Goal: Task Accomplishment & Management: Complete application form

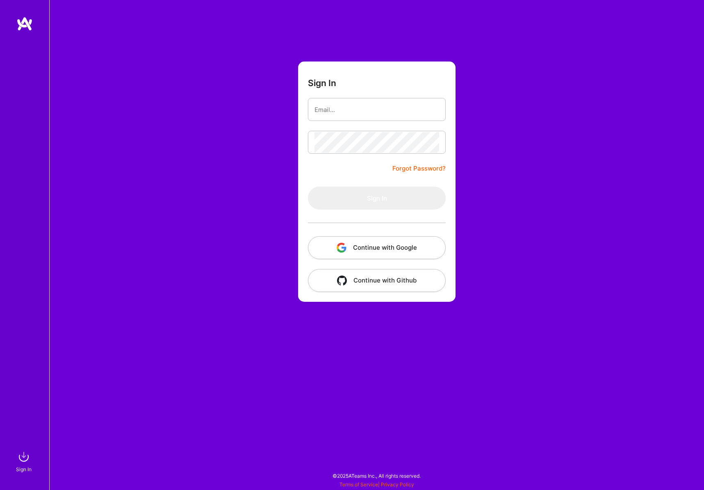
click at [339, 247] on img "button" at bounding box center [342, 248] width 10 height 10
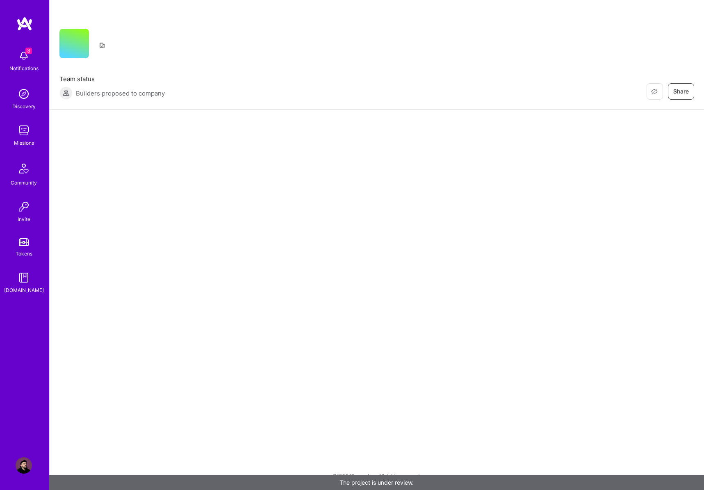
click at [160, 261] on div "Restore Not Interested Share Team status Builders proposed to company Restore N…" at bounding box center [376, 245] width 655 height 490
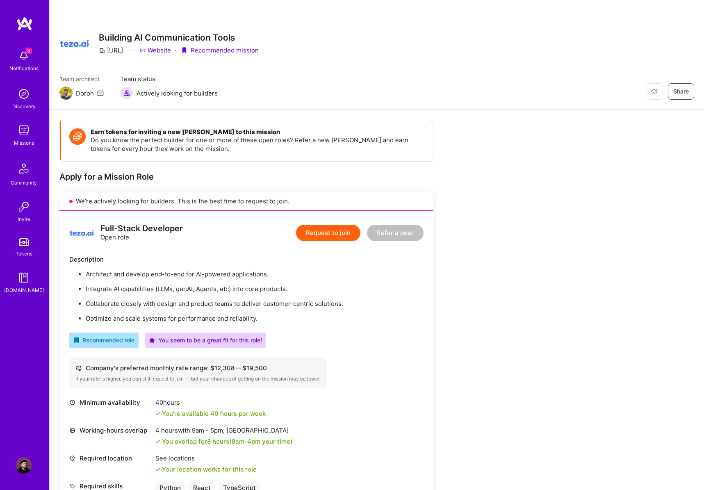
click at [334, 229] on button "Request to join" at bounding box center [328, 233] width 64 height 16
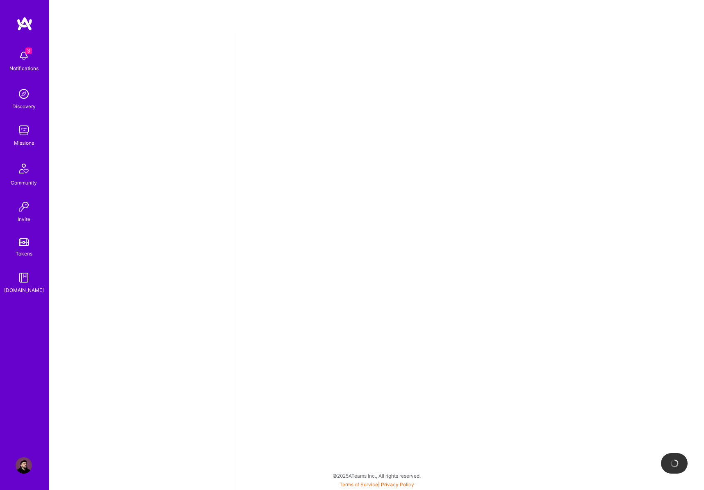
select select "RS"
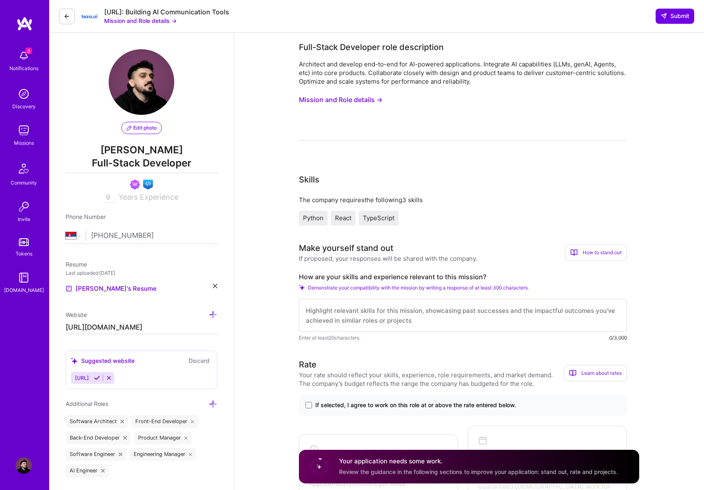
click at [371, 102] on button "Mission and Role details →" at bounding box center [341, 99] width 84 height 15
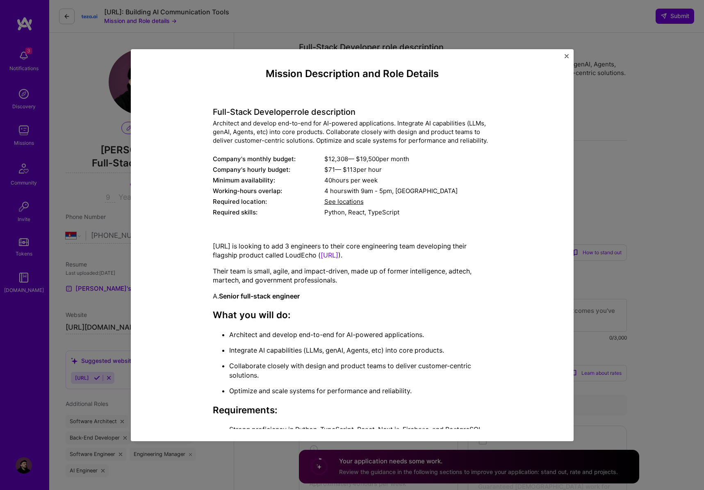
click at [213, 114] on h4 "Full-Stack Developer role description" at bounding box center [352, 112] width 279 height 10
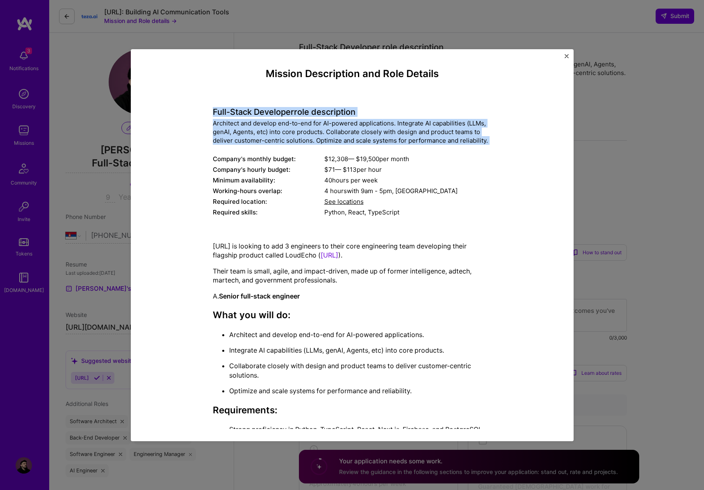
drag, startPoint x: 213, startPoint y: 114, endPoint x: 495, endPoint y: 142, distance: 283.8
click at [495, 142] on div "Mission Description and Role Details Full-Stack Developer role description Arch…" at bounding box center [352, 486] width 405 height 836
copy div "Full-Stack Developer role description Architect and develop end-to-end for AI-p…"
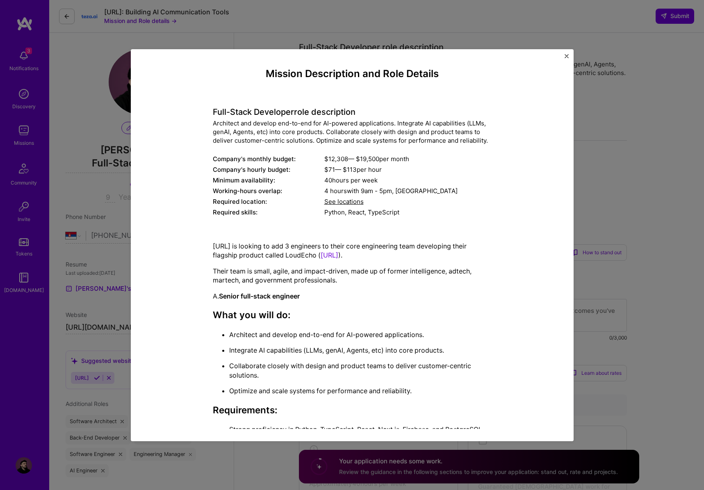
click at [217, 247] on p "[URL] is looking to add 3 engineers to their core engineering team developing t…" at bounding box center [352, 250] width 279 height 18
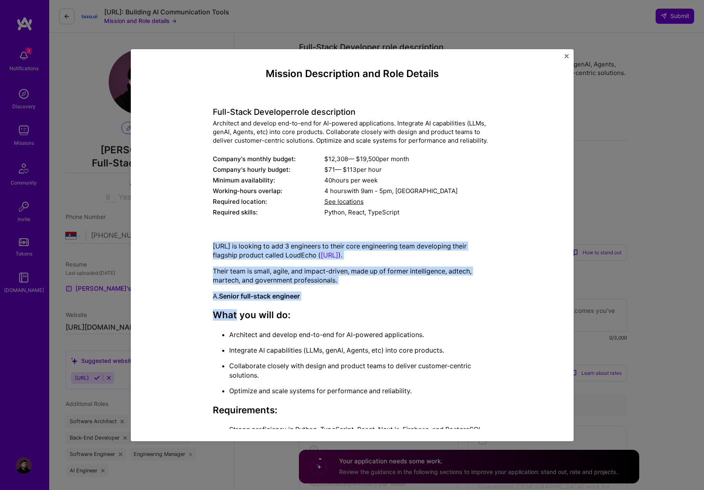
drag, startPoint x: 217, startPoint y: 247, endPoint x: 300, endPoint y: 318, distance: 109.3
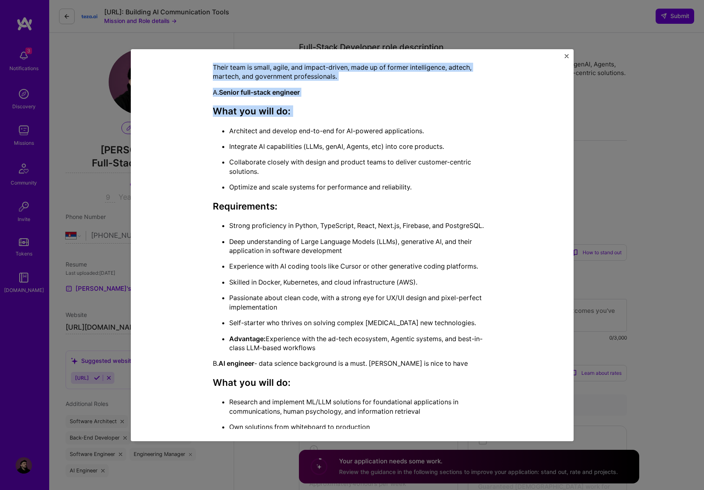
scroll to position [491, 0]
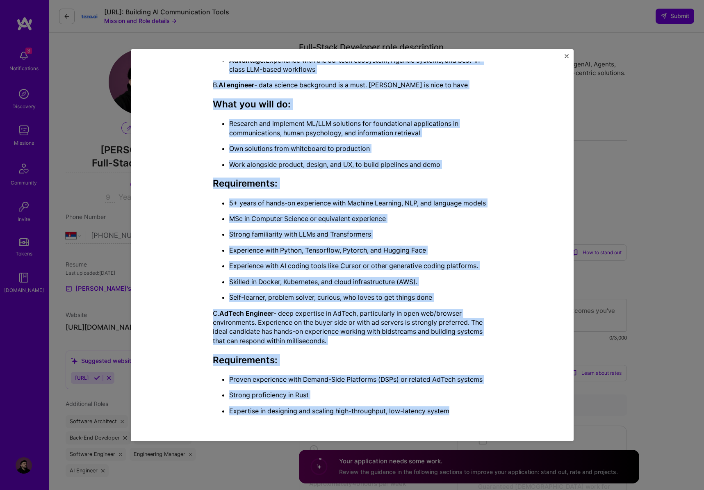
click at [452, 412] on p "Expertise in designing and scaling high-throughput, low-latency system" at bounding box center [360, 410] width 262 height 9
copy div "[URL] is looking to add 3 engineers to their core engineering team developing t…"
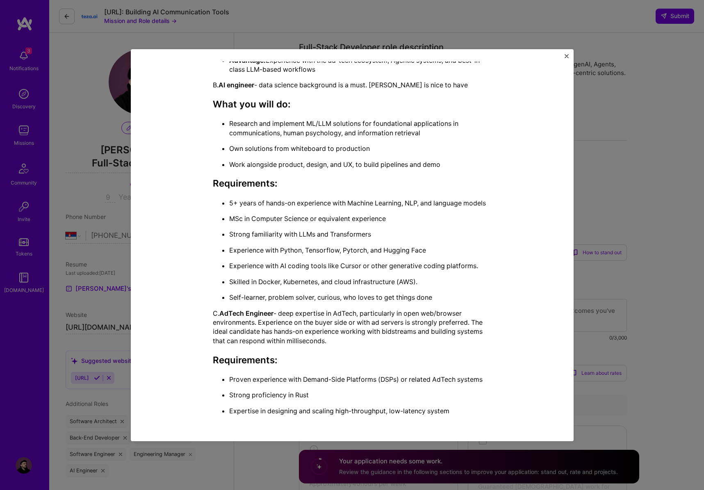
click at [614, 221] on div "Mission Description and Role Details Full-Stack Developer role description Arch…" at bounding box center [352, 245] width 704 height 490
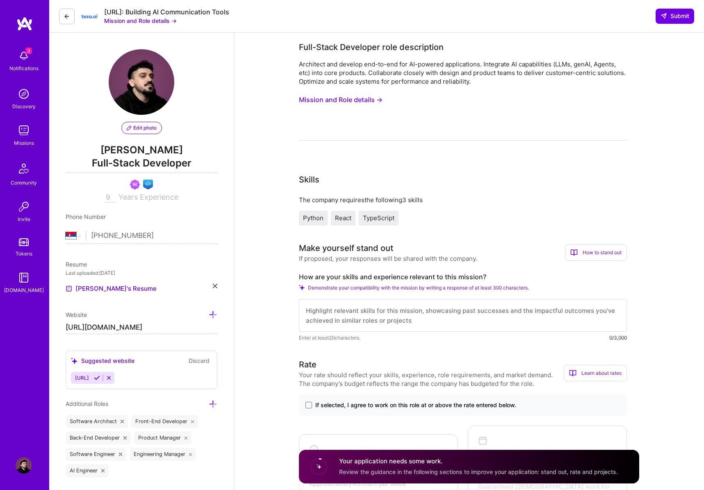
click at [344, 315] on textarea at bounding box center [463, 315] width 328 height 33
paste textarea "L’ip dolo sitametc adipisci elit sed doeiu te inc utlaboreetdo ma AL, enimadmin…"
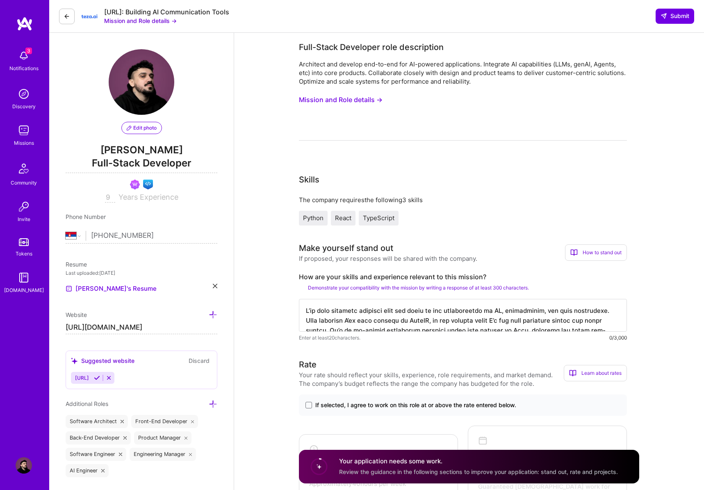
scroll to position [7, 0]
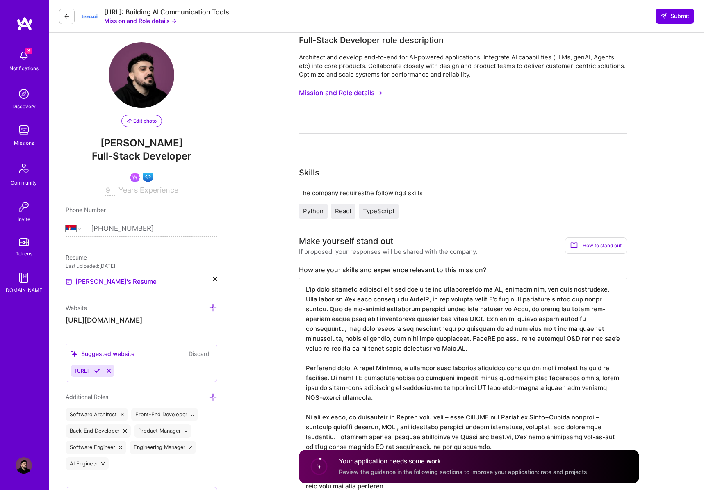
click at [399, 130] on div "Architect and develop end-to-end for AI-powered applications. Integrate AI capa…" at bounding box center [463, 93] width 328 height 81
click at [395, 363] on textarea at bounding box center [463, 388] width 328 height 220
click at [309, 292] on textarea at bounding box center [463, 388] width 328 height 220
click at [307, 289] on textarea at bounding box center [463, 388] width 328 height 220
click at [335, 301] on textarea at bounding box center [463, 388] width 328 height 220
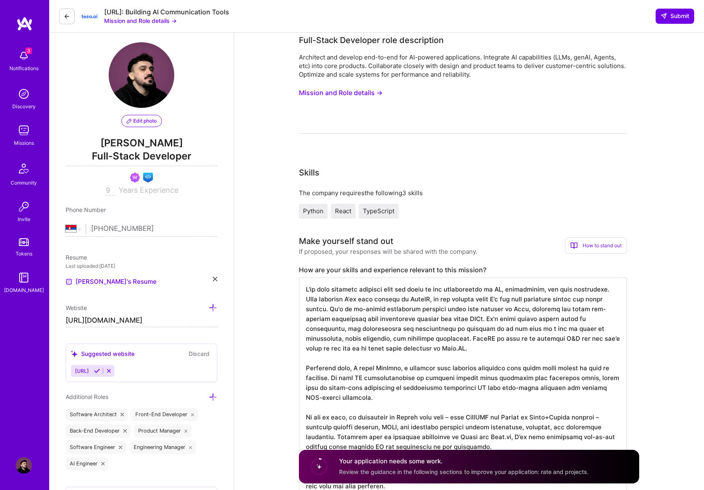
click at [488, 302] on textarea at bounding box center [463, 388] width 328 height 220
click at [469, 321] on textarea at bounding box center [463, 388] width 328 height 220
click at [531, 339] on textarea at bounding box center [463, 388] width 328 height 220
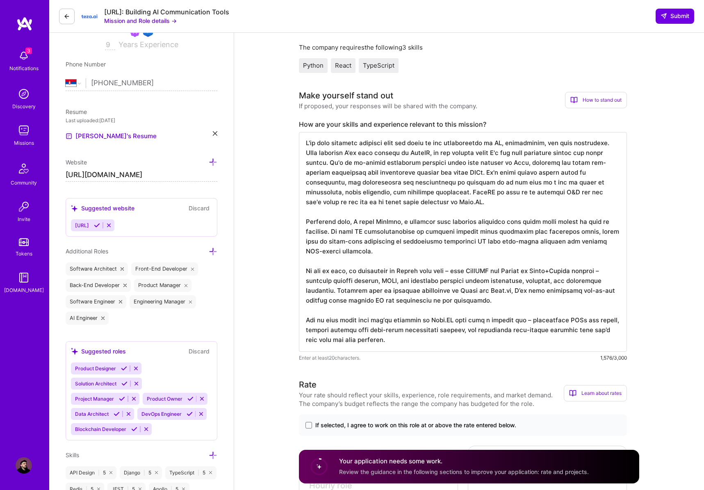
scroll to position [191, 0]
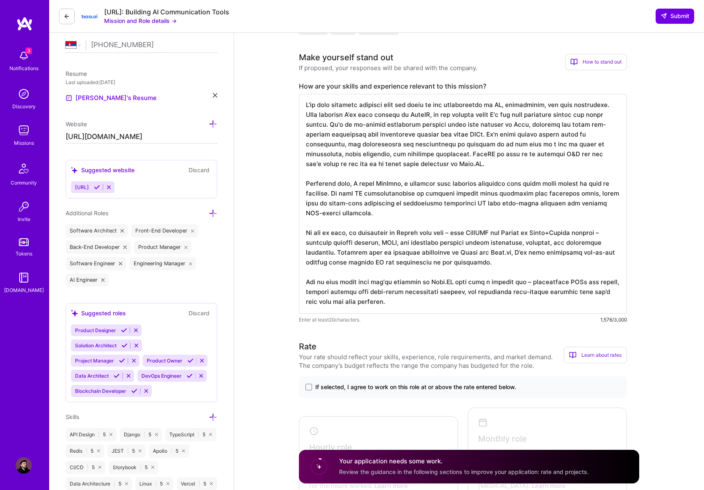
click at [521, 253] on textarea at bounding box center [463, 204] width 328 height 220
click at [583, 291] on textarea at bounding box center [463, 204] width 328 height 220
click at [385, 280] on textarea at bounding box center [463, 204] width 328 height 220
click at [361, 292] on textarea at bounding box center [463, 204] width 328 height 220
click at [460, 236] on textarea at bounding box center [463, 204] width 328 height 220
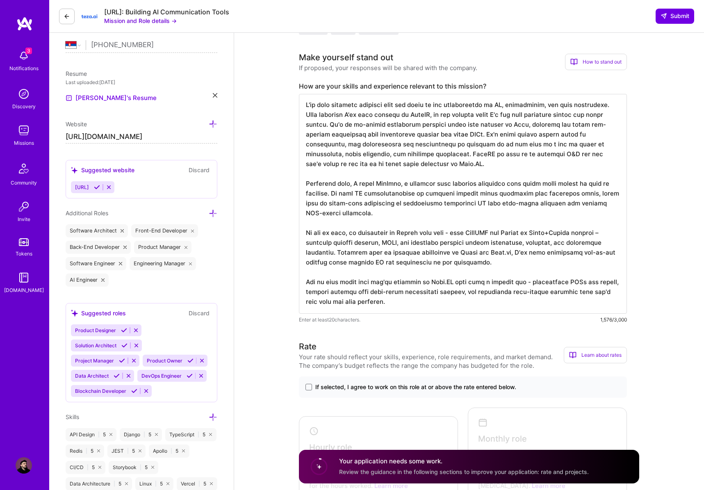
click at [610, 237] on textarea at bounding box center [463, 204] width 328 height 220
click at [332, 105] on textarea at bounding box center [463, 204] width 328 height 220
click at [360, 293] on textarea at bounding box center [463, 204] width 328 height 220
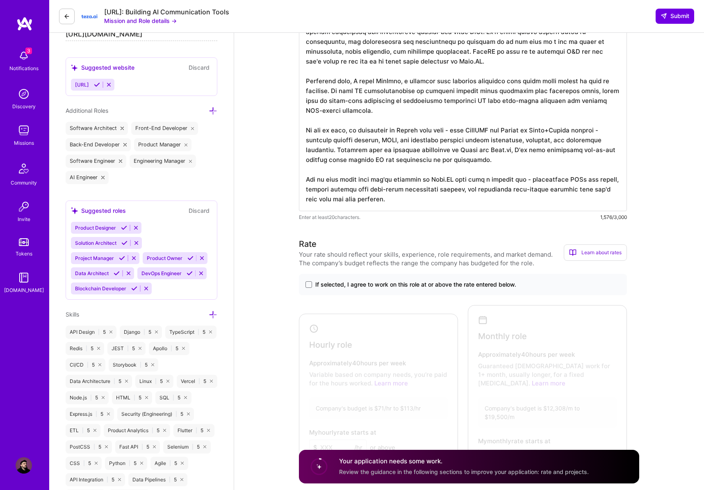
scroll to position [345, 0]
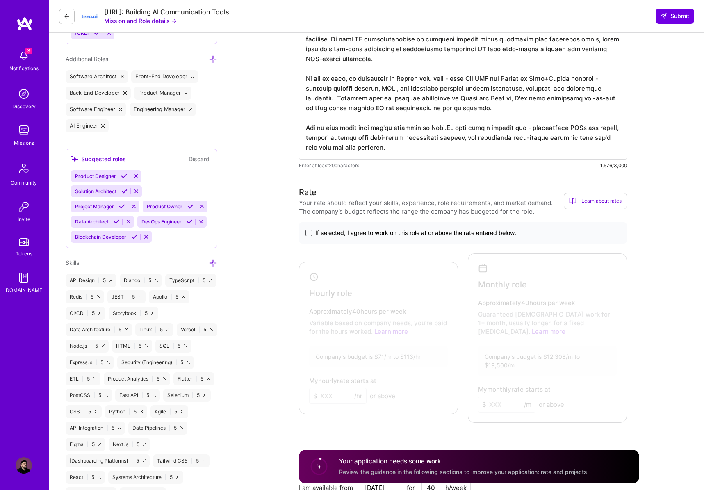
type textarea "I've been building products that sit right at the intersection of AI, scalabili…"
click at [309, 233] on span at bounding box center [308, 233] width 7 height 7
click at [0, 0] on input "If selected, I agree to work on this role at or above the rate entered below." at bounding box center [0, 0] width 0 height 0
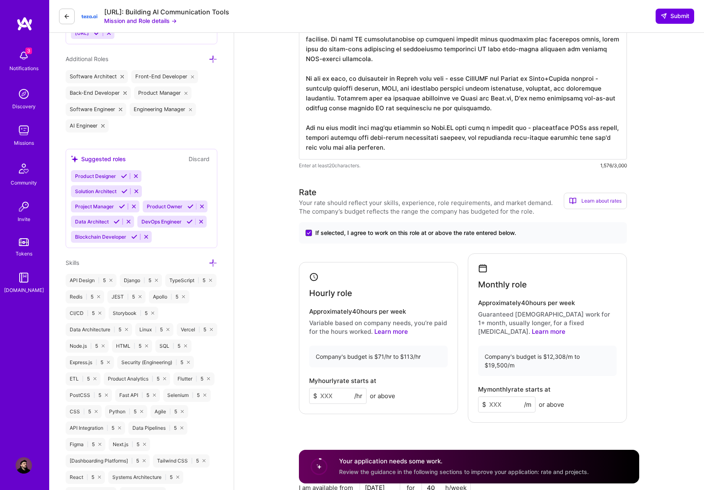
click at [510, 396] on input at bounding box center [506, 404] width 57 height 16
type input "18000"
click at [531, 417] on div "Rate Your rate should reflect your skills, experience, role requirements, and m…" at bounding box center [469, 375] width 340 height 379
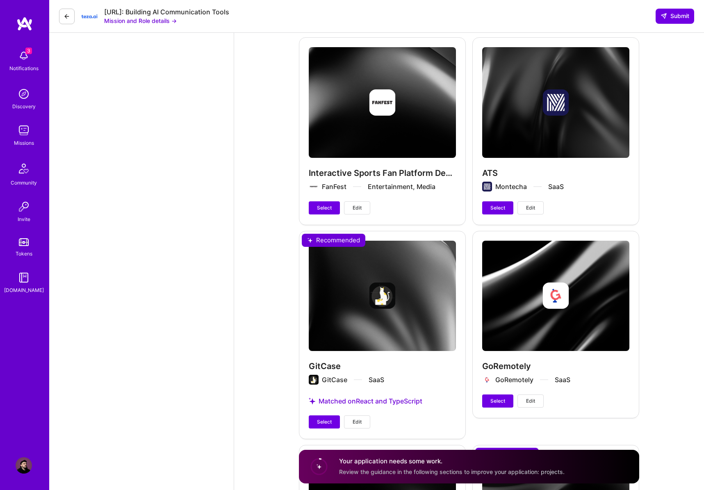
scroll to position [1713, 0]
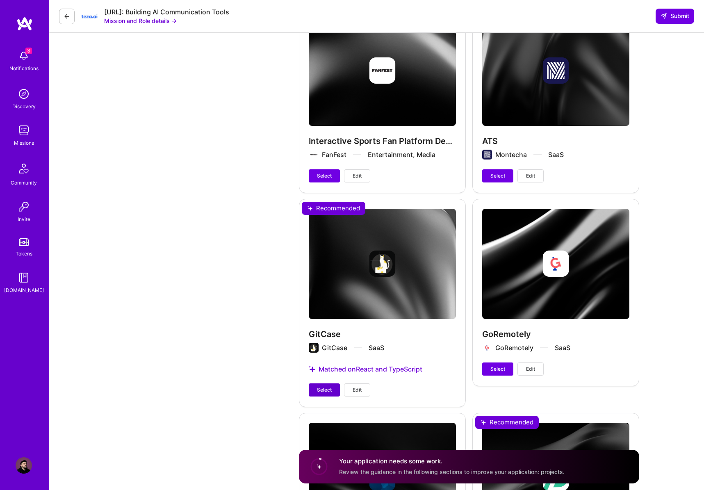
click at [327, 386] on span "Select" at bounding box center [324, 389] width 15 height 7
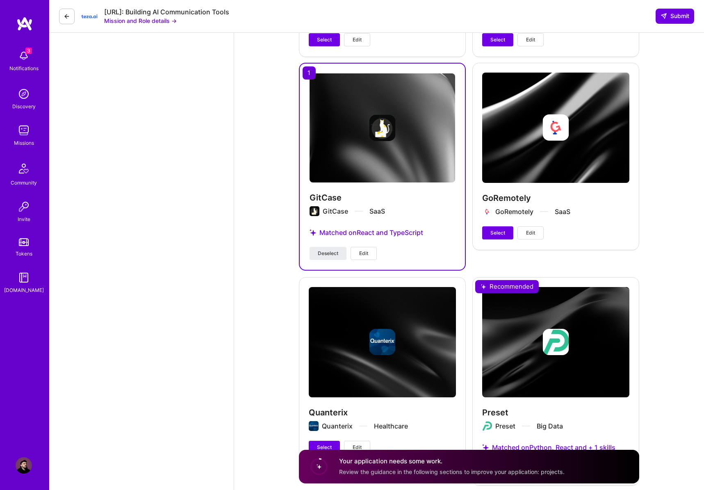
scroll to position [1890, 0]
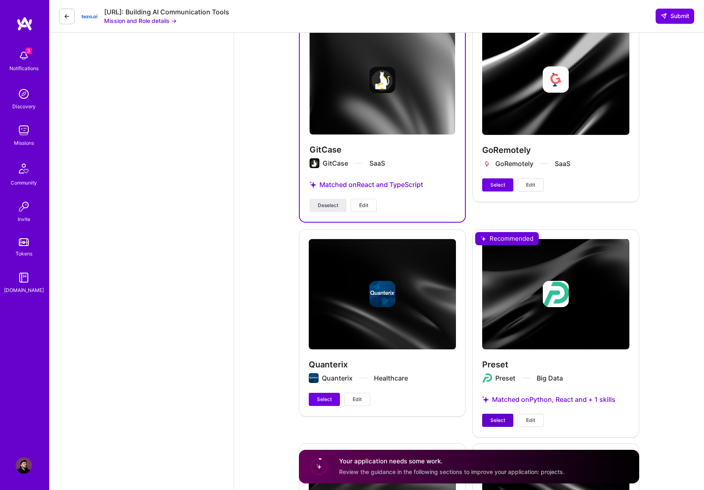
click at [503, 414] on button "Select" at bounding box center [497, 420] width 31 height 13
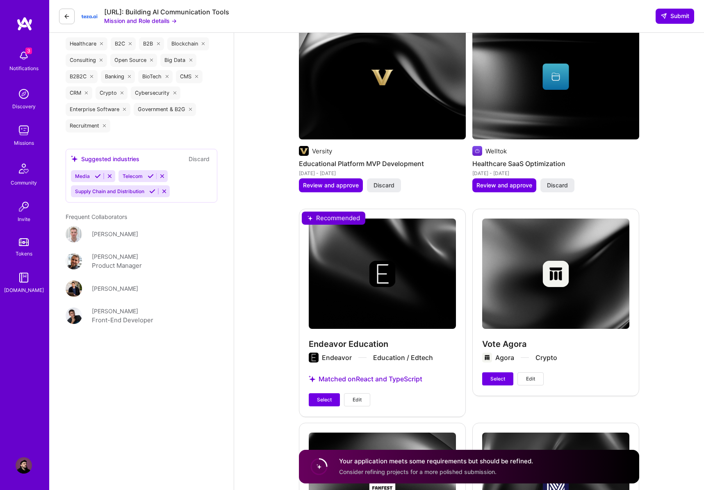
scroll to position [1288, 0]
click at [324, 396] on span "Select" at bounding box center [324, 399] width 15 height 7
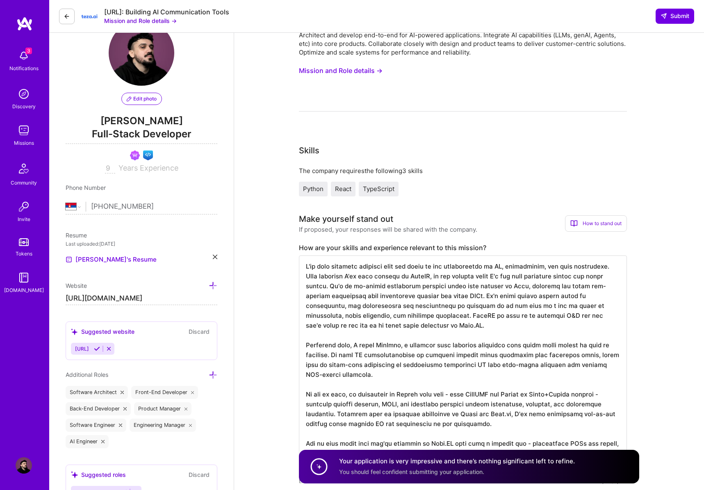
scroll to position [31, 0]
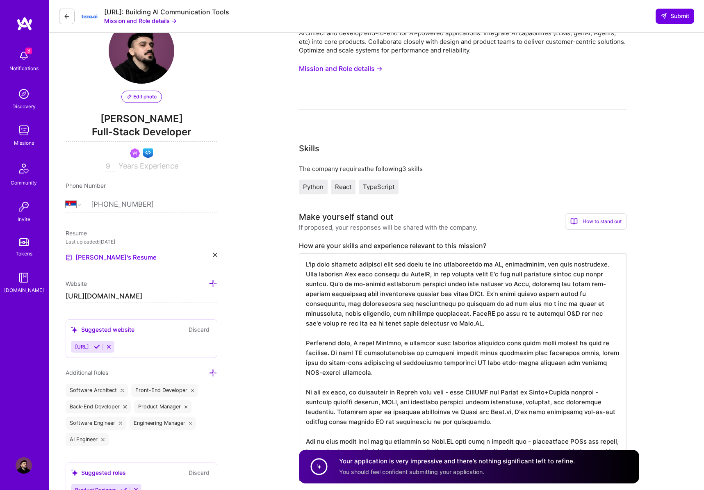
click at [303, 261] on textarea at bounding box center [463, 363] width 328 height 220
click at [306, 269] on textarea at bounding box center [463, 363] width 328 height 220
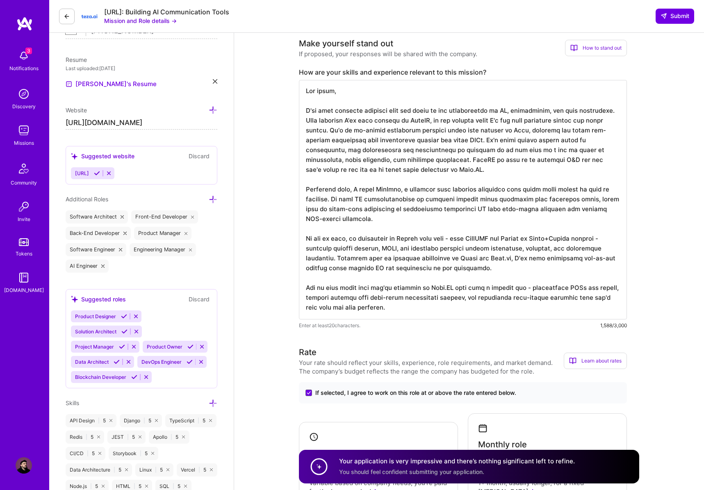
scroll to position [263, 0]
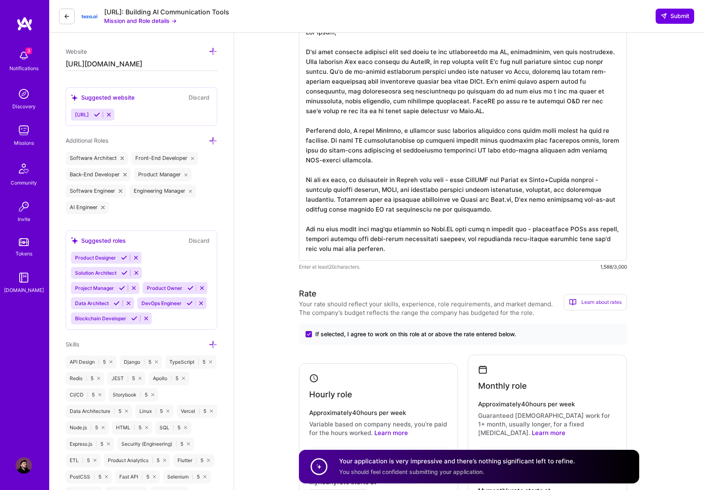
click at [486, 251] on textarea at bounding box center [463, 140] width 328 height 239
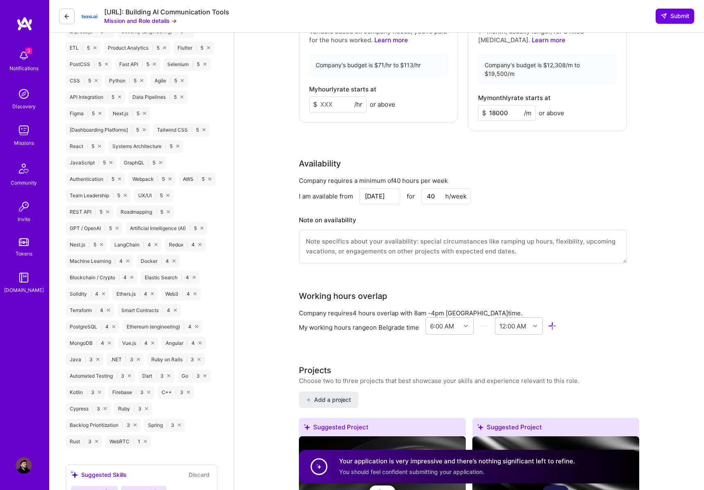
scroll to position [637, 0]
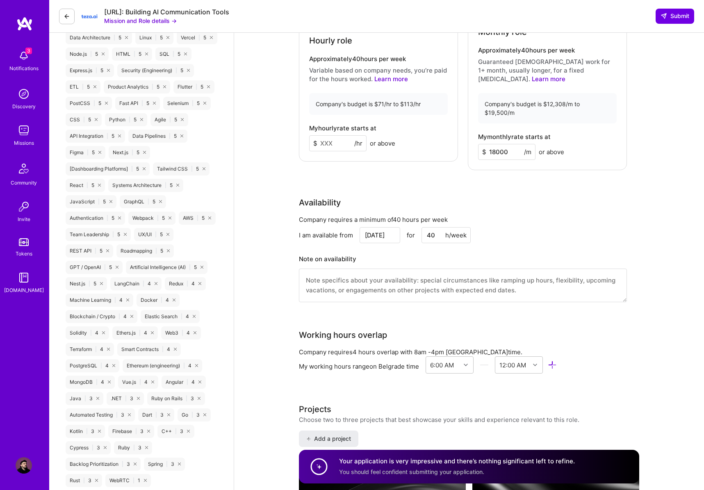
type textarea "Hey there, I've been building products that sit right at the intersection of AI…"
click at [332, 135] on input at bounding box center [337, 143] width 57 height 16
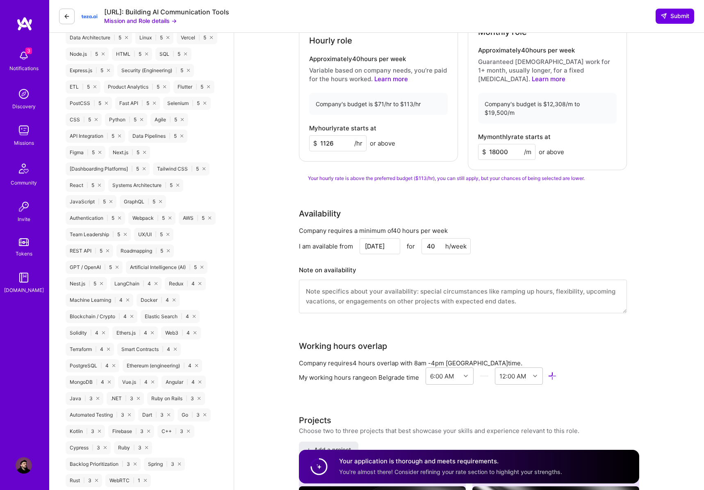
type input "112"
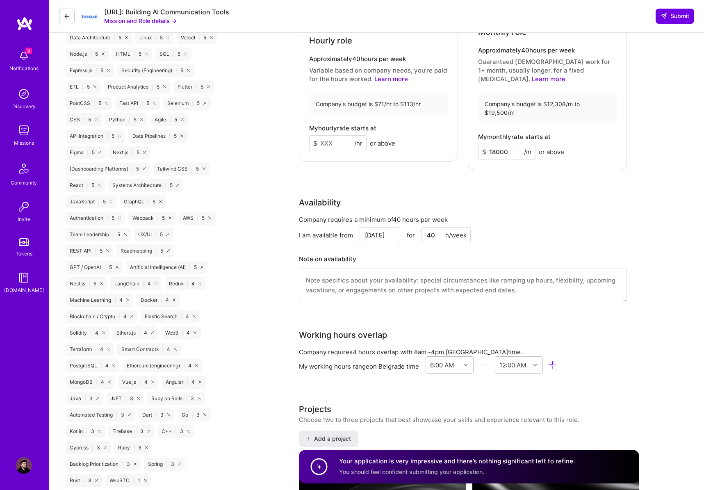
type input "6"
type input "112"
click at [497, 144] on input "18000" at bounding box center [506, 152] width 57 height 16
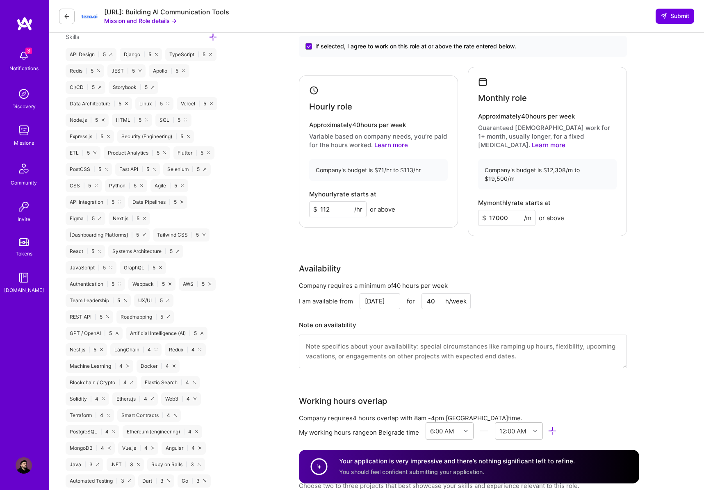
scroll to position [564, 0]
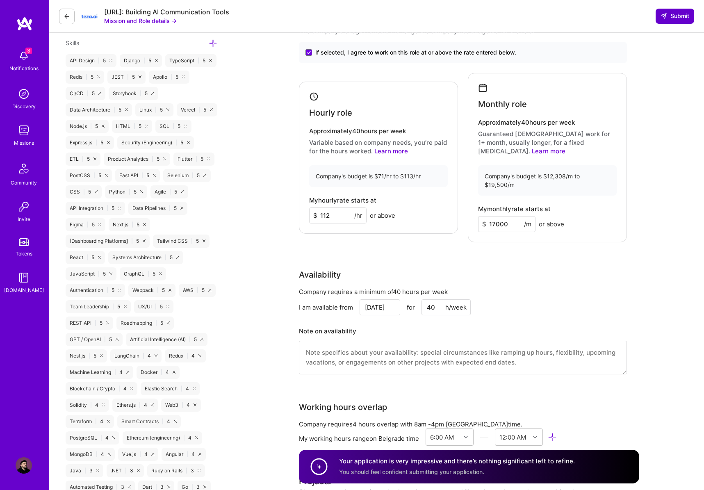
type input "17000"
click at [672, 14] on span "Submit" at bounding box center [674, 16] width 29 height 8
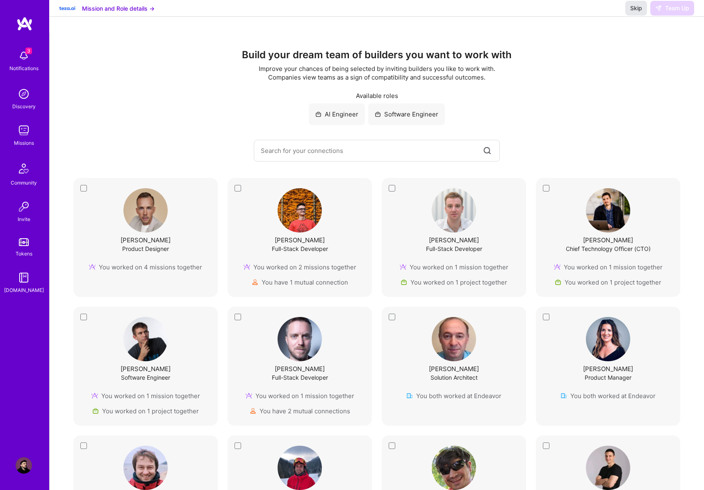
click at [641, 12] on span "Skip" at bounding box center [636, 8] width 12 height 8
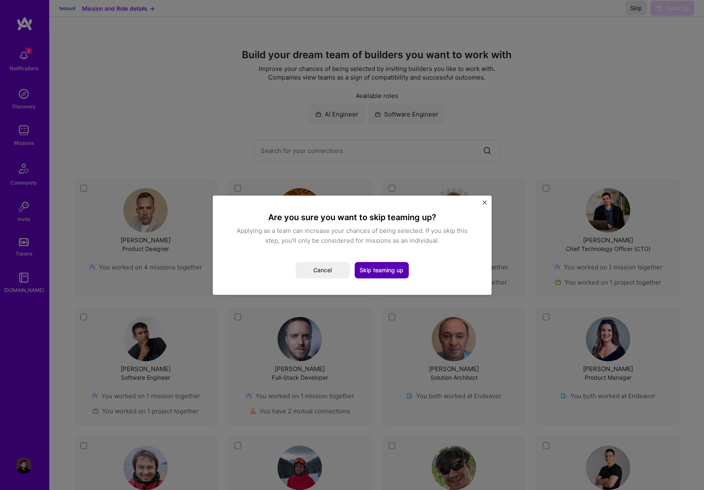
click at [381, 273] on button "Skip teaming up" at bounding box center [382, 270] width 54 height 16
